Goal: Task Accomplishment & Management: Use online tool/utility

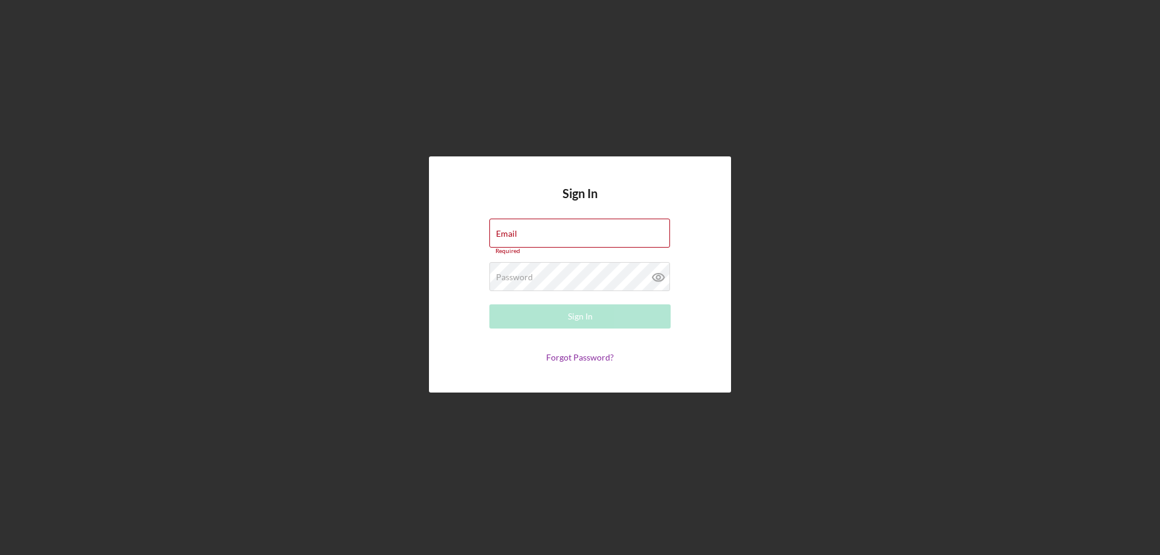
type input "[PERSON_NAME][EMAIL_ADDRESS][PERSON_NAME][DOMAIN_NAME]"
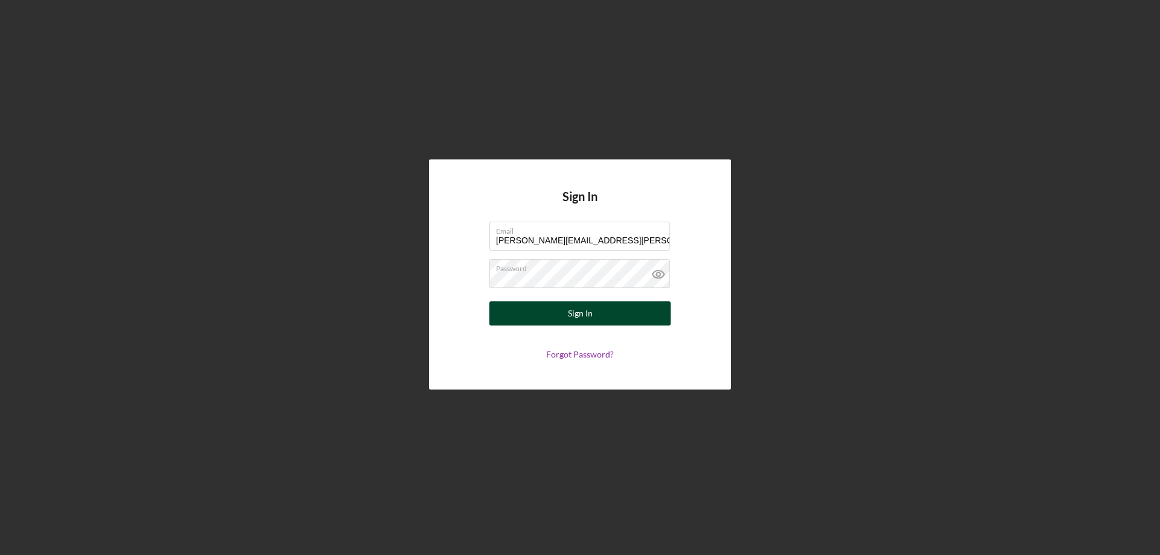
click at [567, 315] on button "Sign In" at bounding box center [580, 314] width 181 height 24
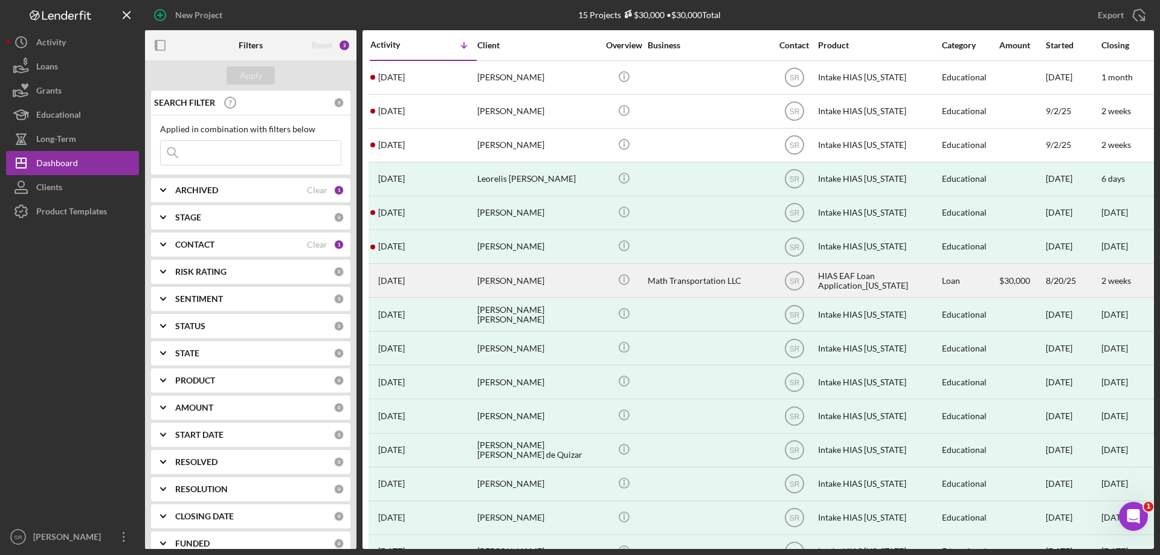
click at [549, 279] on div "[PERSON_NAME]" at bounding box center [537, 281] width 121 height 32
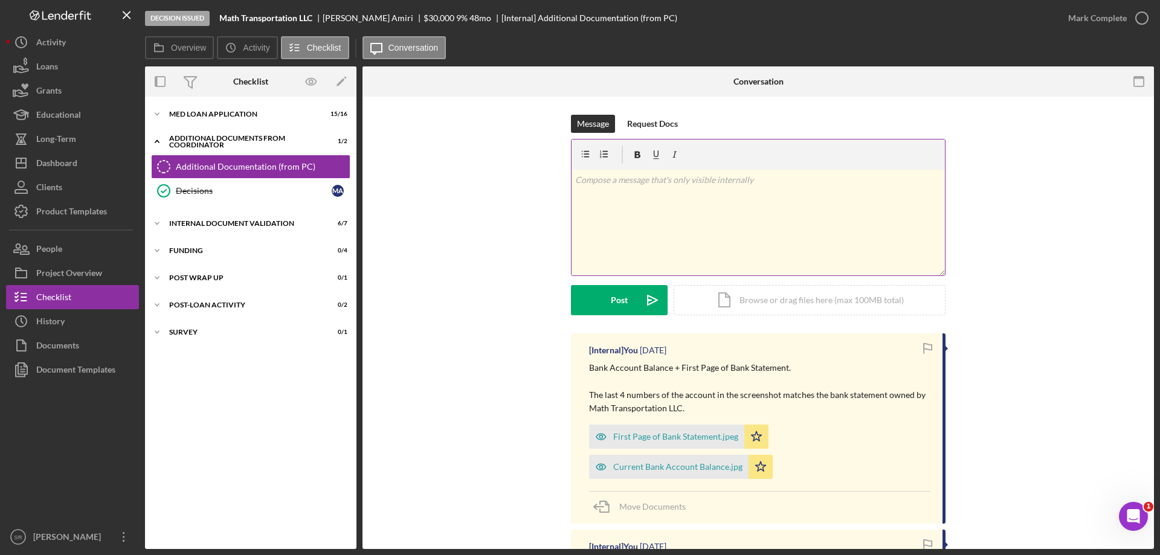
click at [639, 206] on div "v Color teal Color pink Remove color Add row above Add row below Add column bef…" at bounding box center [759, 223] width 374 height 106
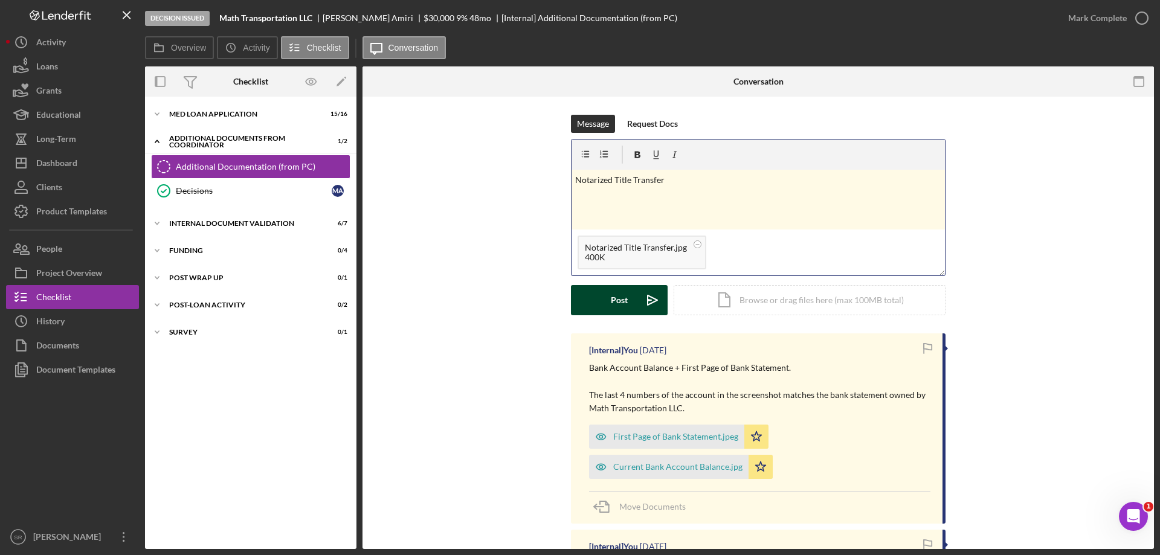
click at [601, 300] on button "Post Icon/icon-invite-send" at bounding box center [619, 300] width 97 height 30
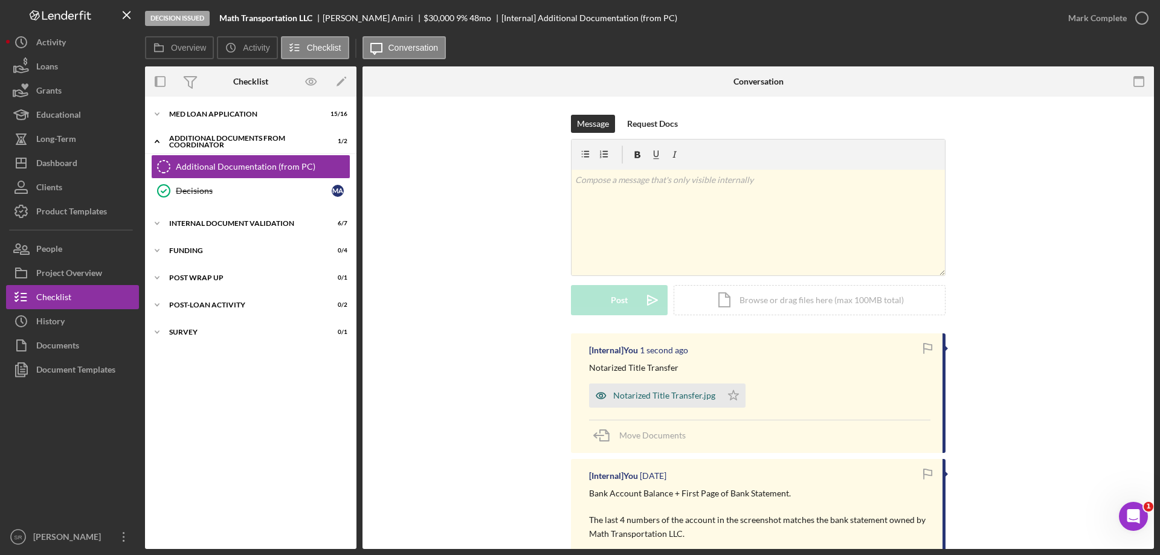
click at [610, 394] on icon "button" at bounding box center [601, 396] width 24 height 24
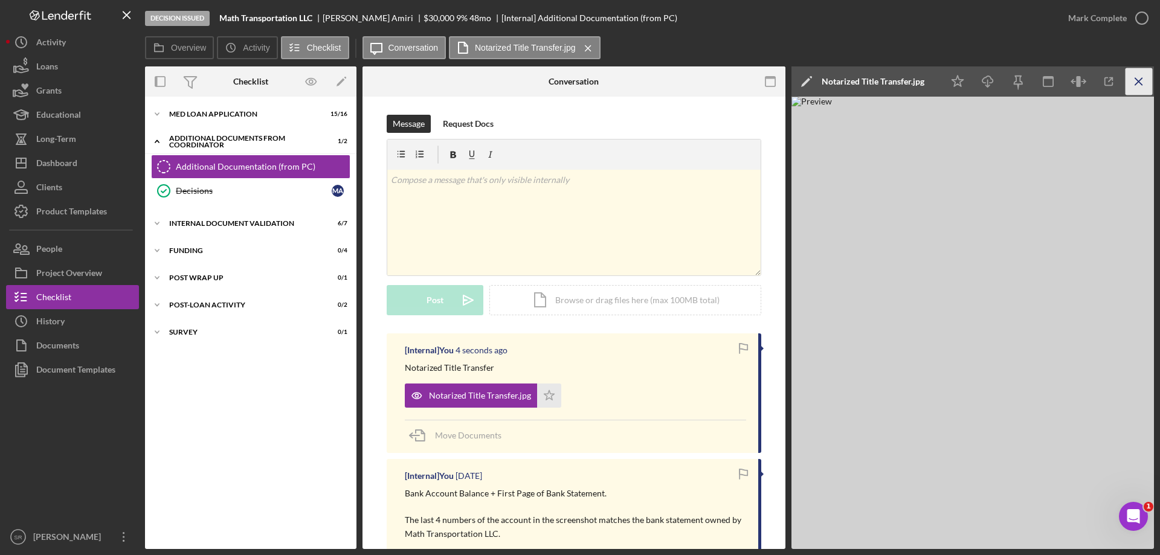
click at [1136, 83] on icon "Icon/Menu Close" at bounding box center [1139, 81] width 27 height 27
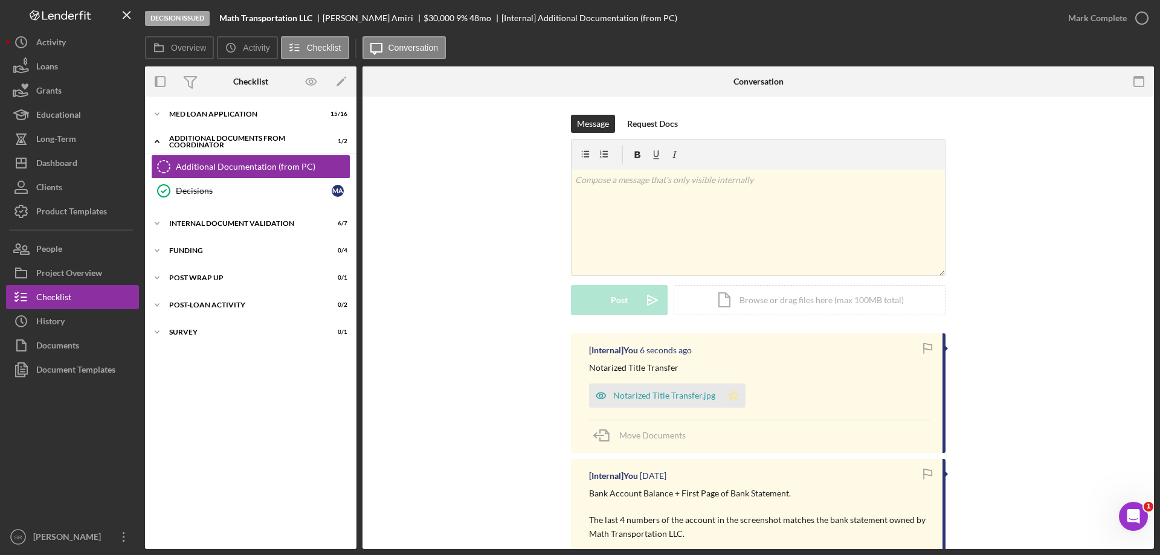
click at [731, 396] on icon "Icon/Star" at bounding box center [734, 396] width 24 height 24
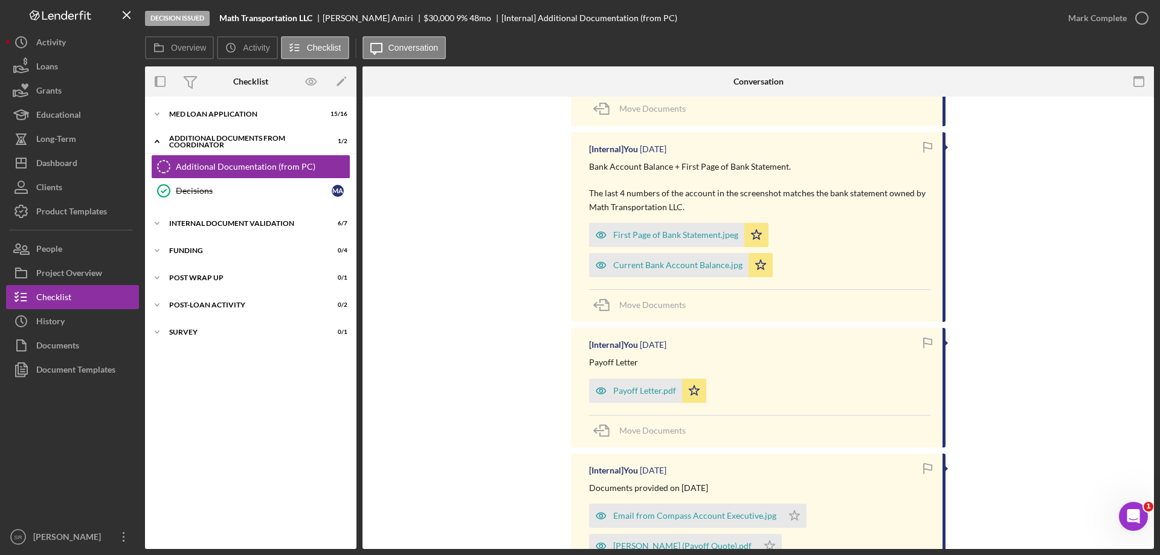
scroll to position [302, 0]
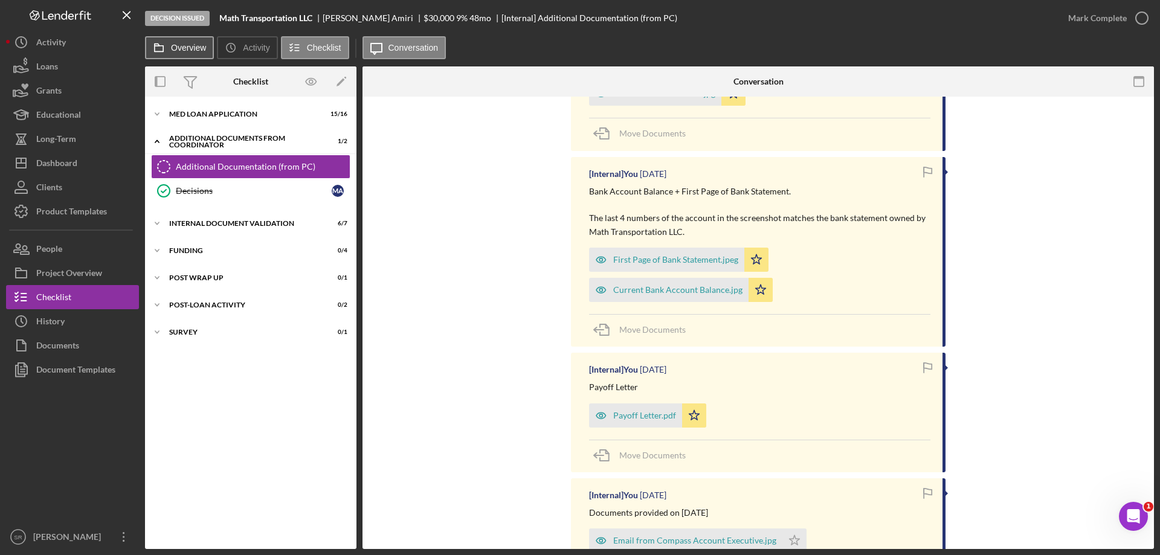
click at [176, 48] on label "Overview" at bounding box center [188, 48] width 35 height 10
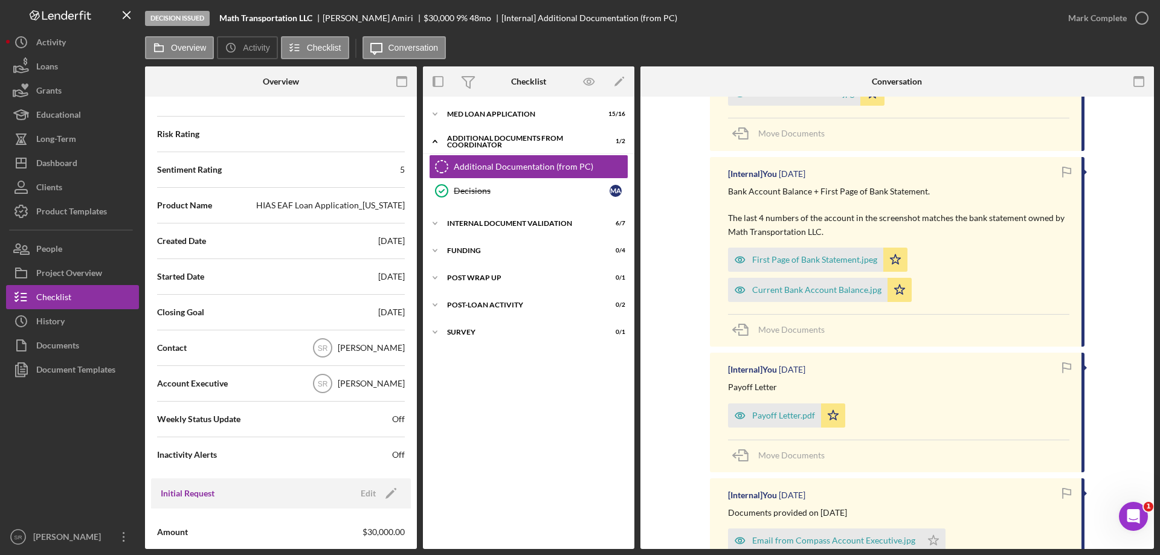
scroll to position [0, 0]
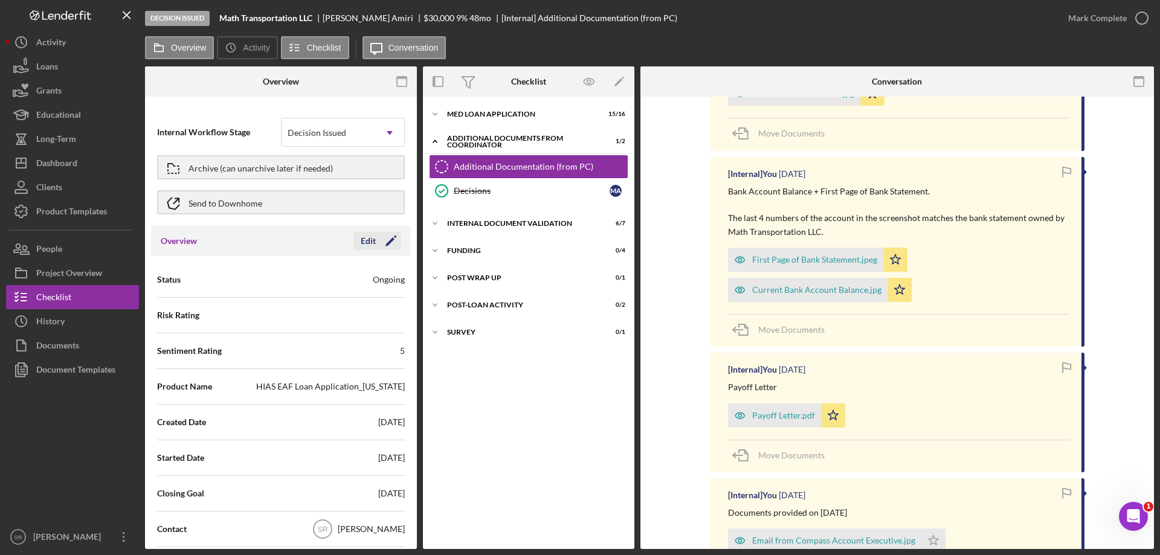
click at [390, 247] on icon "Icon/Edit" at bounding box center [391, 241] width 30 height 30
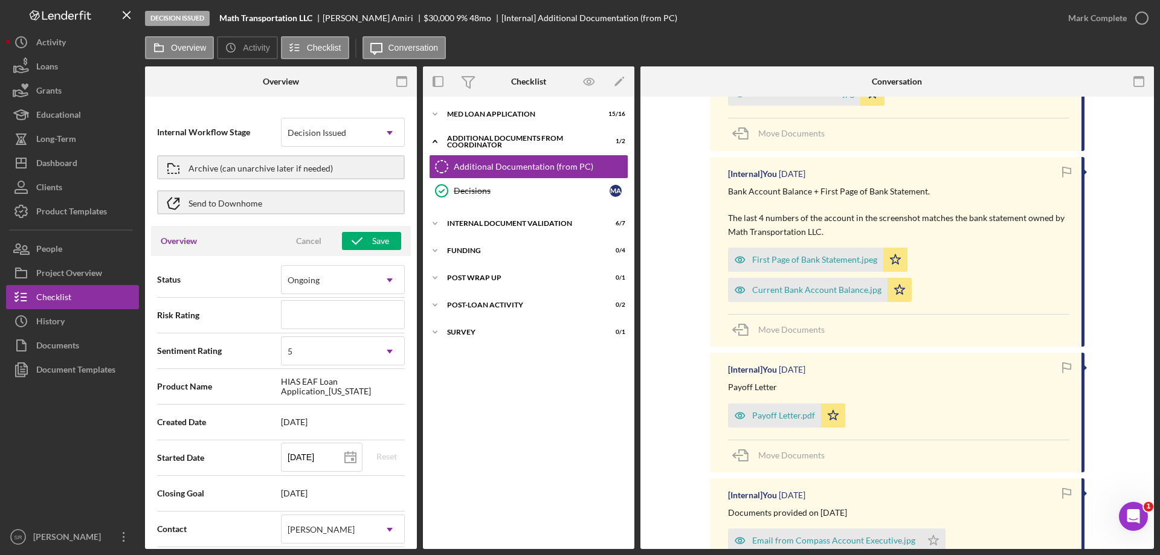
scroll to position [242, 0]
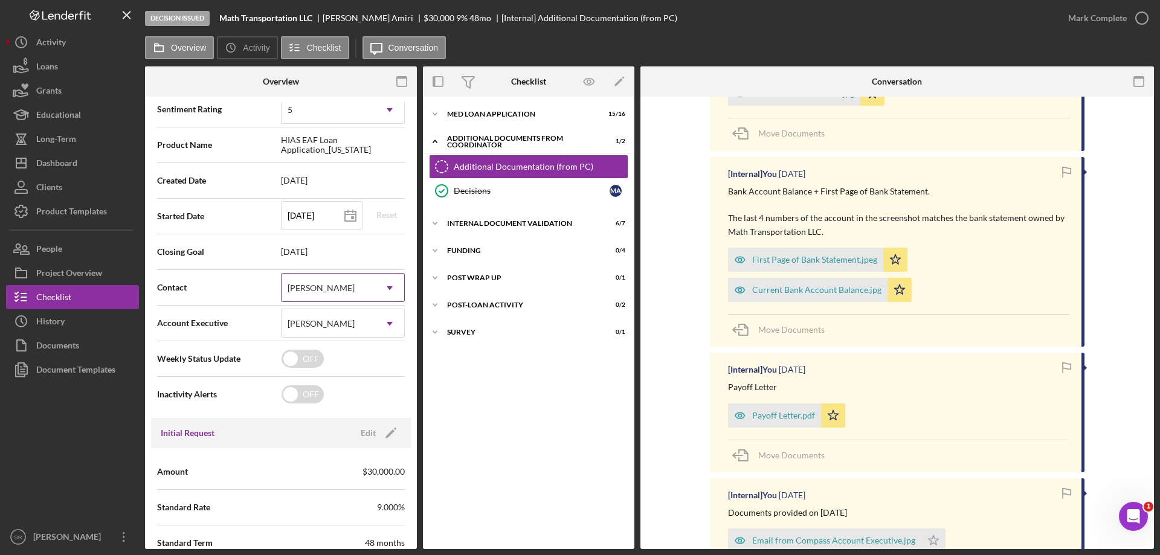
click at [377, 286] on icon "Icon/Dropdown Arrow" at bounding box center [389, 288] width 29 height 29
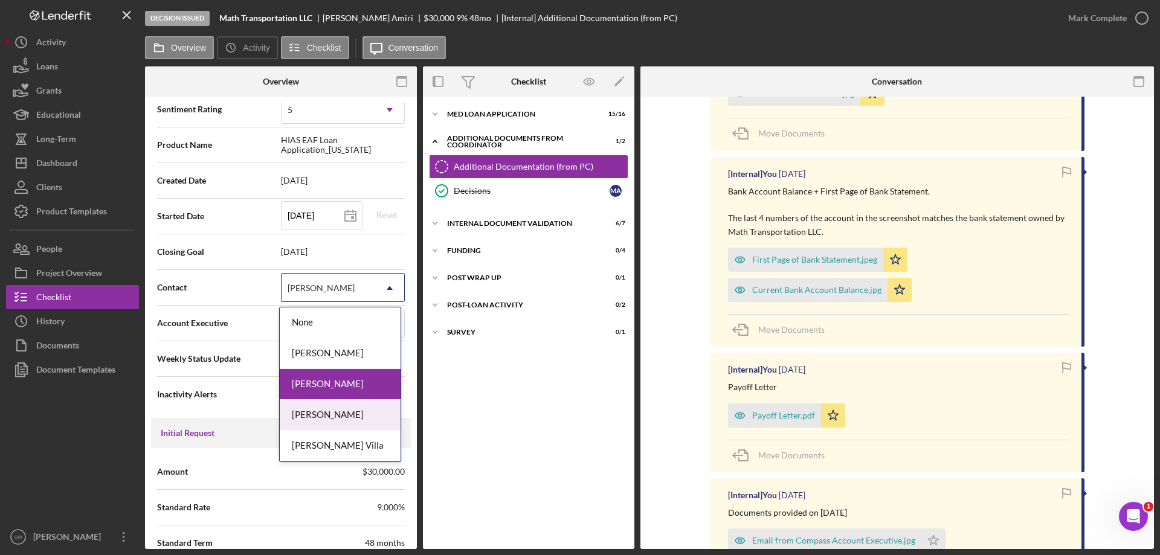
click at [363, 420] on div "[PERSON_NAME]" at bounding box center [340, 415] width 121 height 31
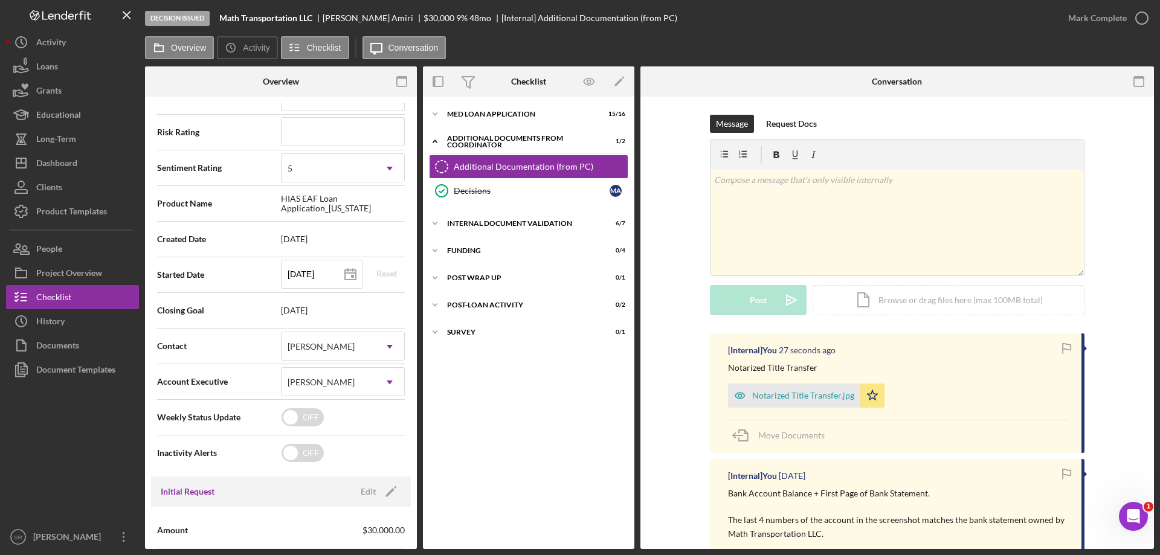
scroll to position [0, 0]
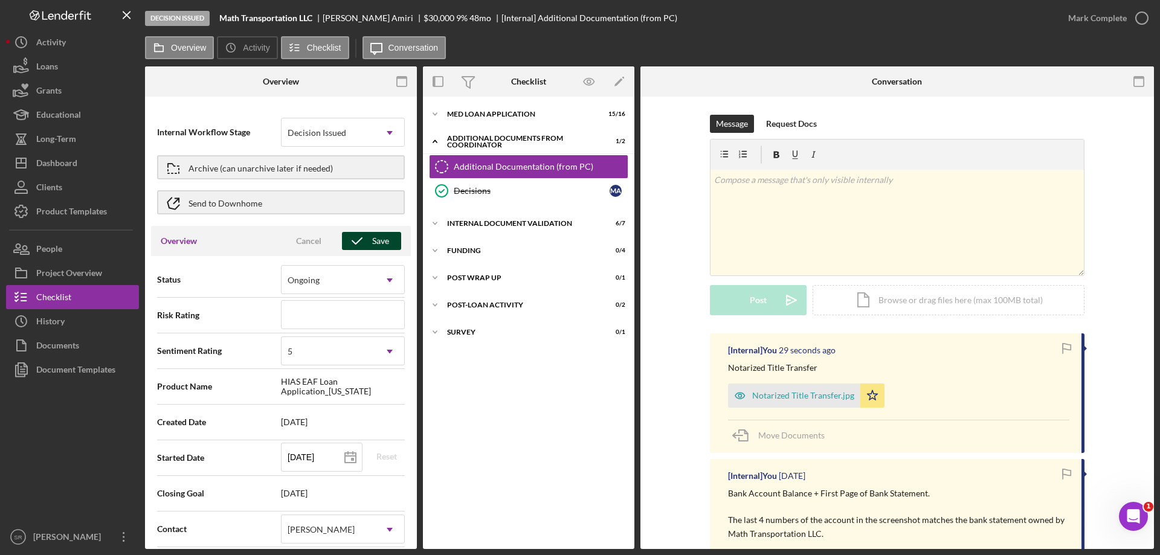
click at [355, 244] on icon "button" at bounding box center [357, 241] width 30 height 30
